Goal: Communication & Community: Share content

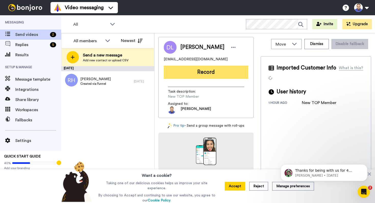
click at [202, 73] on button "Record" at bounding box center [206, 72] width 84 height 13
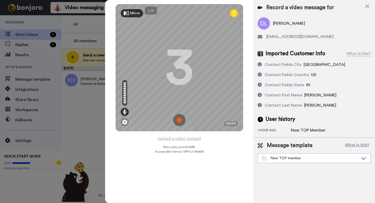
click at [180, 119] on img at bounding box center [179, 120] width 12 height 12
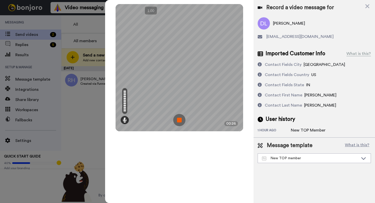
click at [178, 117] on img at bounding box center [179, 120] width 12 height 12
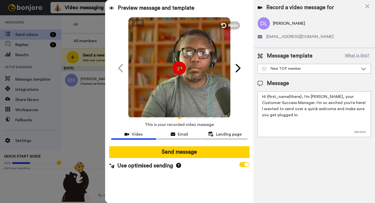
click at [179, 65] on icon at bounding box center [179, 68] width 14 height 14
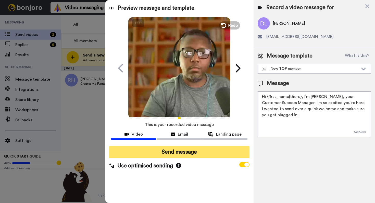
click at [167, 151] on button "Send message" at bounding box center [179, 153] width 140 height 12
